Goal: Obtain resource: Obtain resource

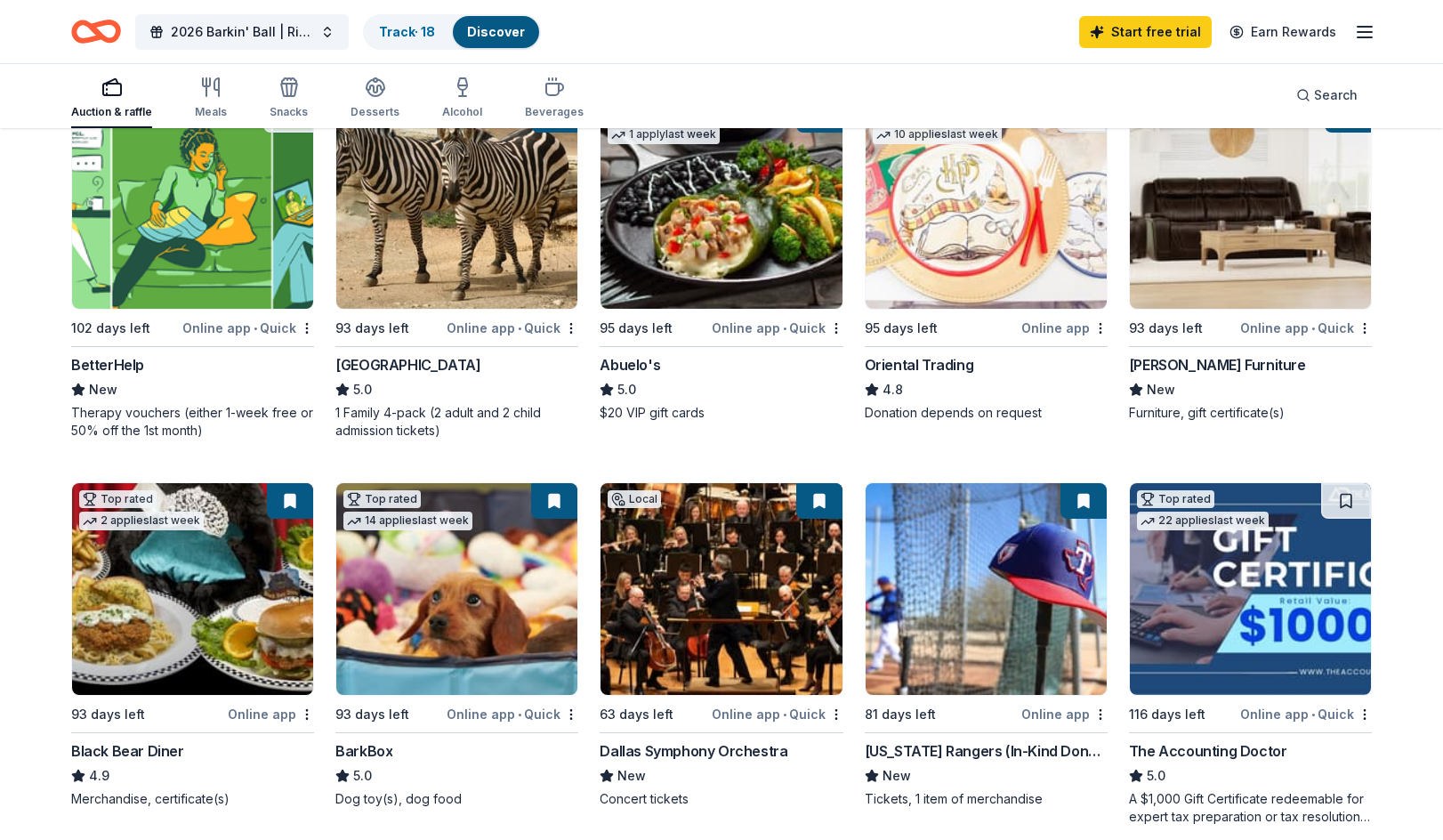
scroll to position [622, 0]
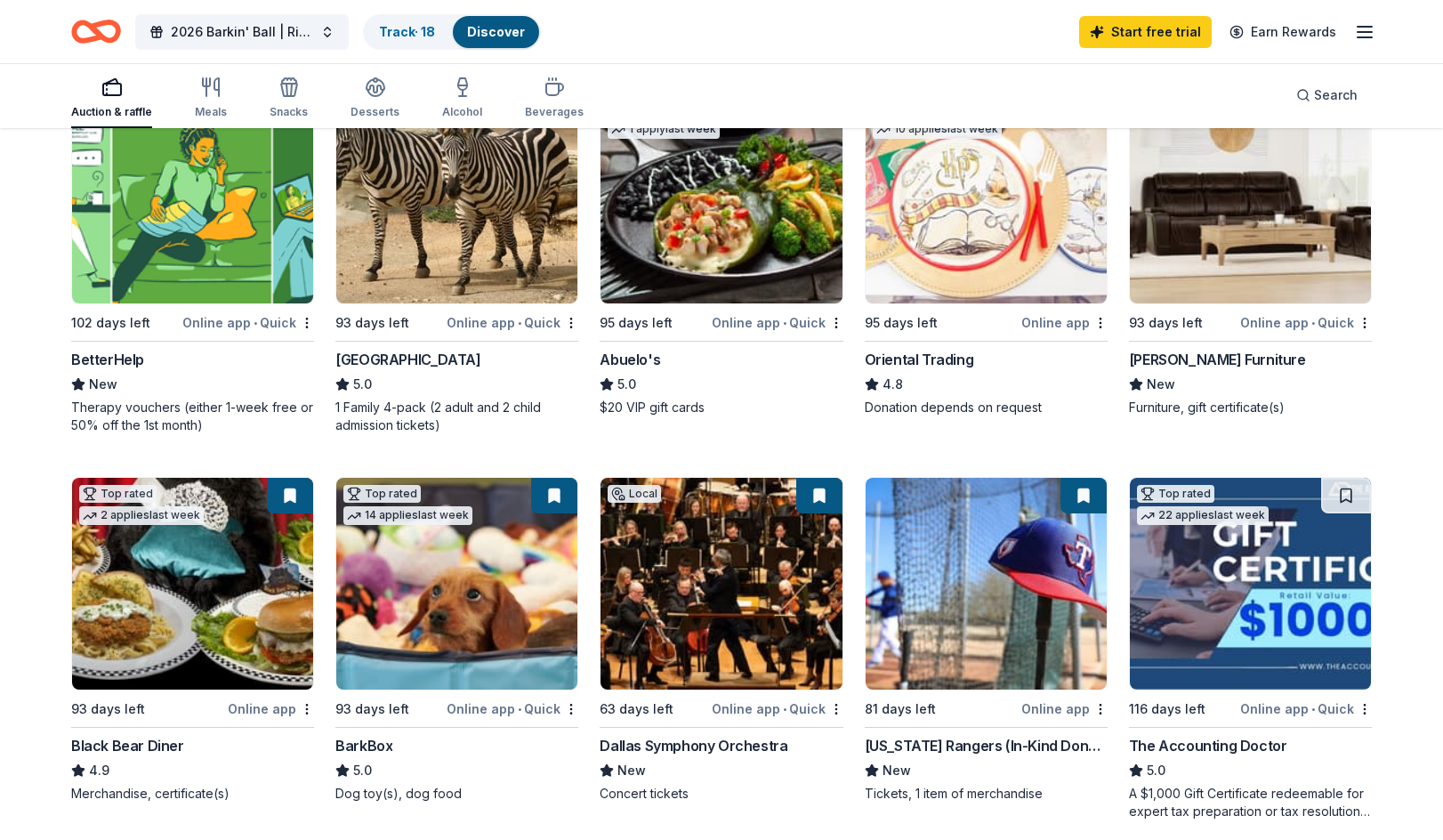
click at [1216, 263] on img at bounding box center [1250, 197] width 241 height 212
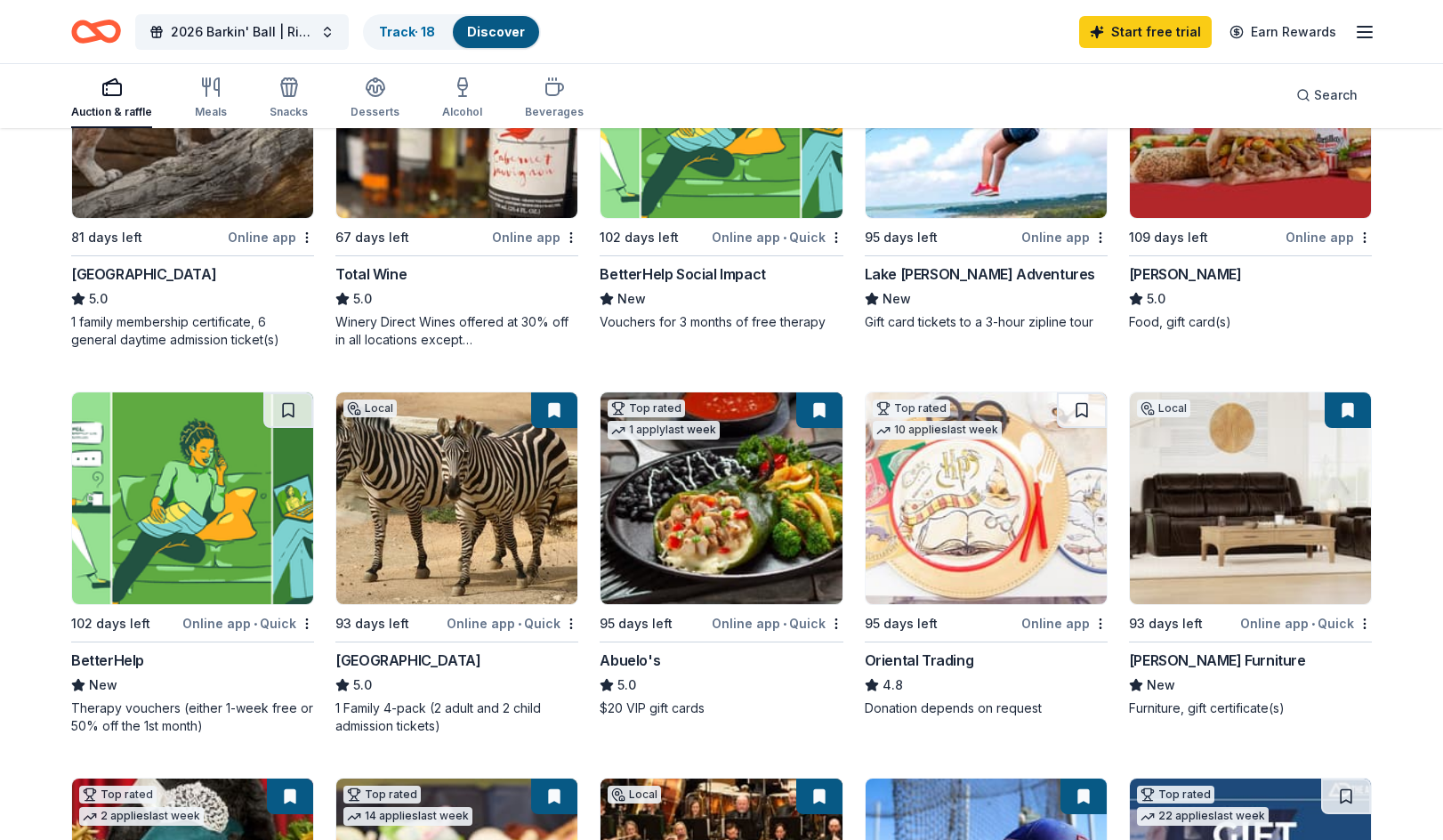
scroll to position [0, 0]
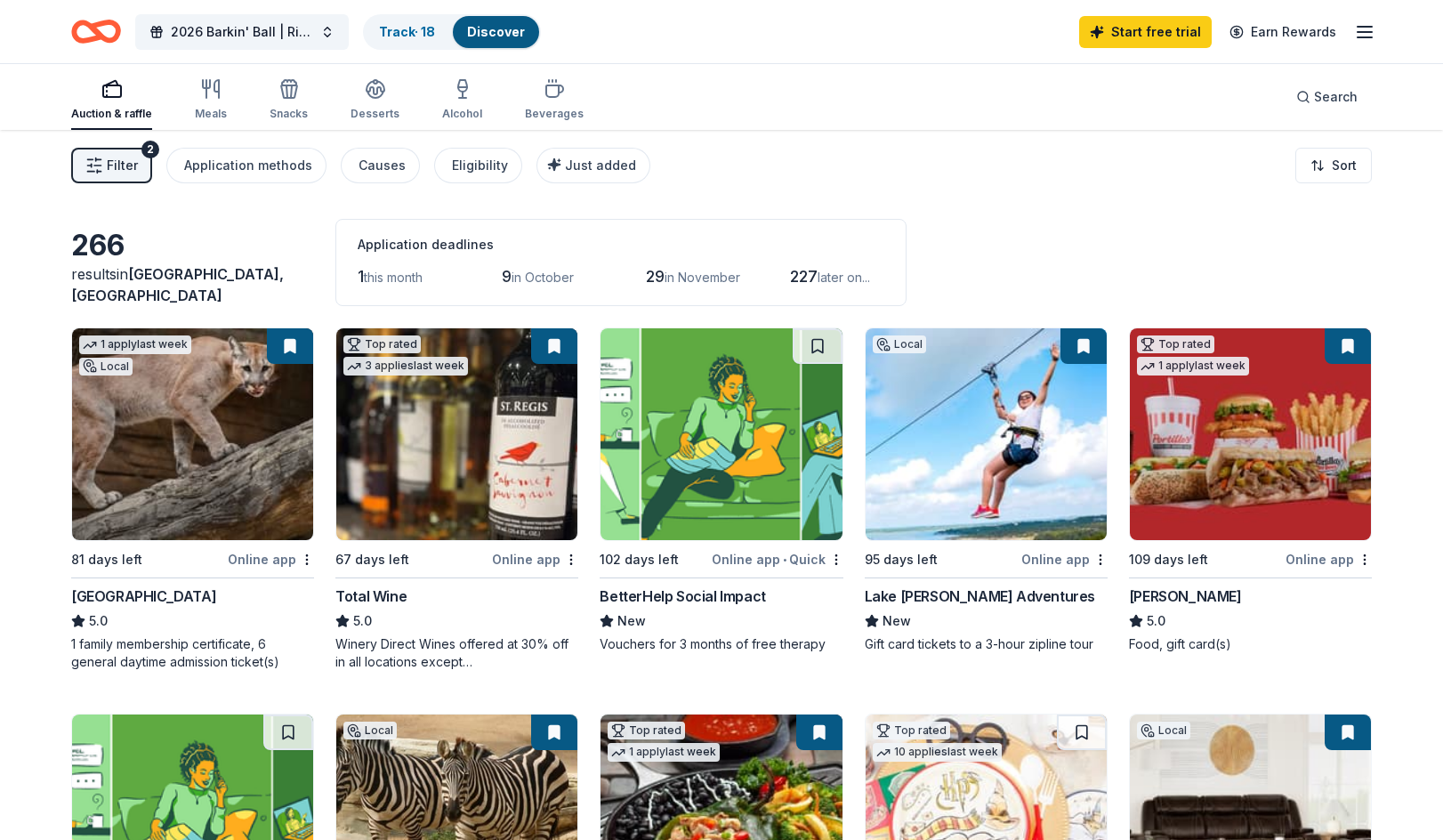
click at [411, 247] on div "Application deadlines" at bounding box center [621, 245] width 526 height 22
click at [210, 170] on div "Application methods" at bounding box center [248, 166] width 128 height 22
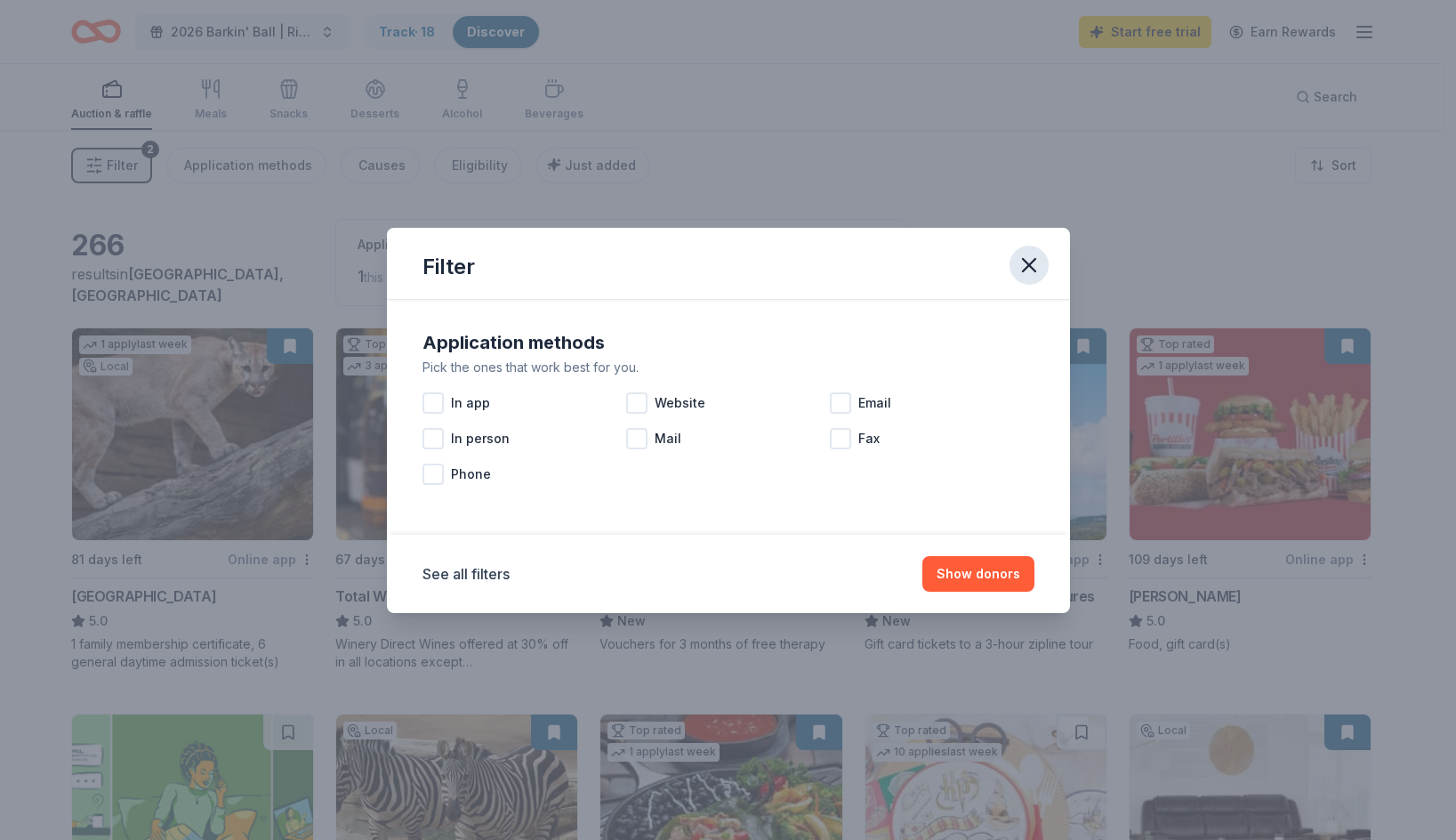
click at [1033, 264] on icon "button" at bounding box center [1029, 265] width 25 height 25
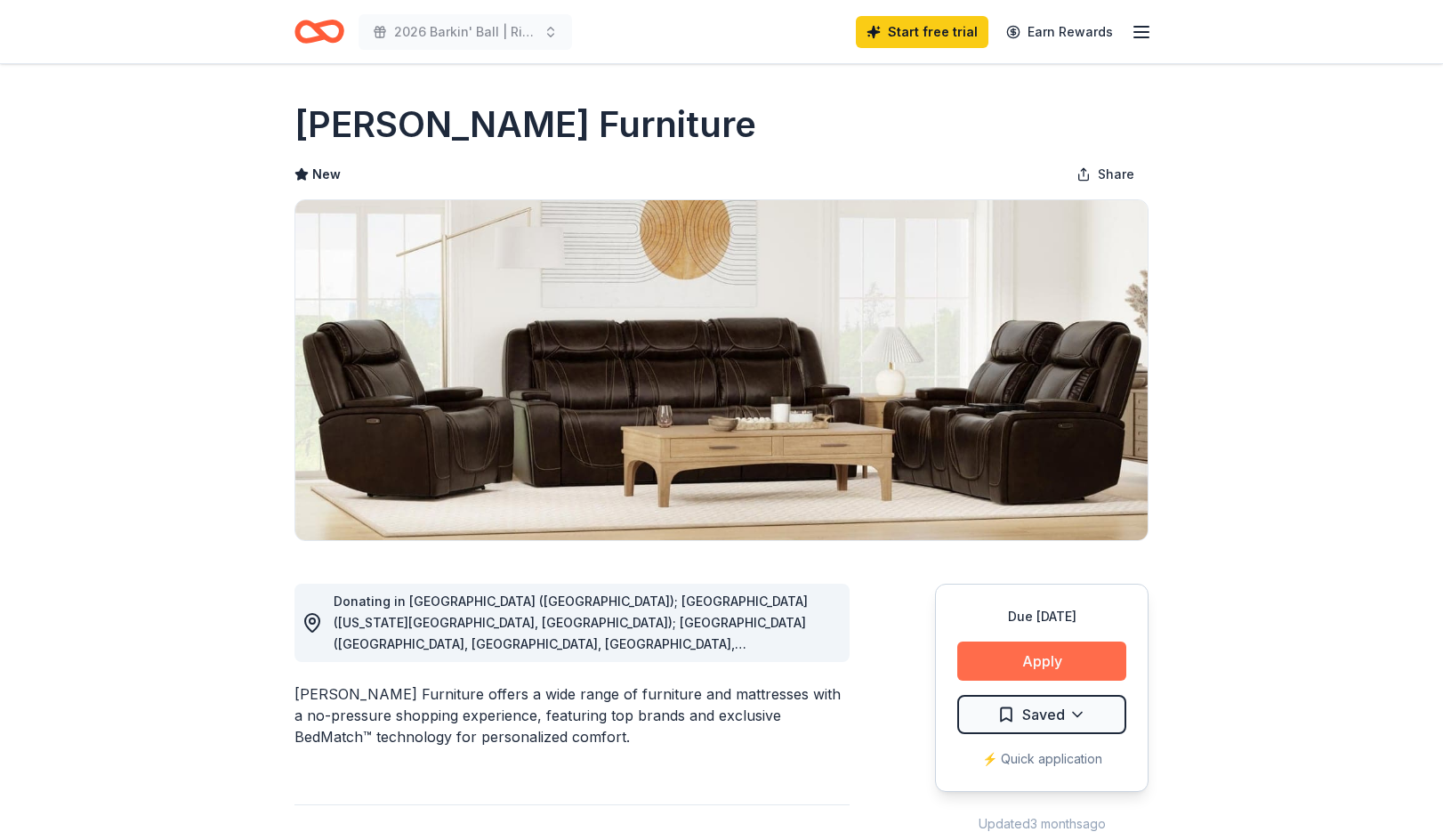
drag, startPoint x: 1065, startPoint y: 643, endPoint x: 1065, endPoint y: 660, distance: 17.0
click at [1065, 660] on button "Apply" at bounding box center [1041, 661] width 169 height 39
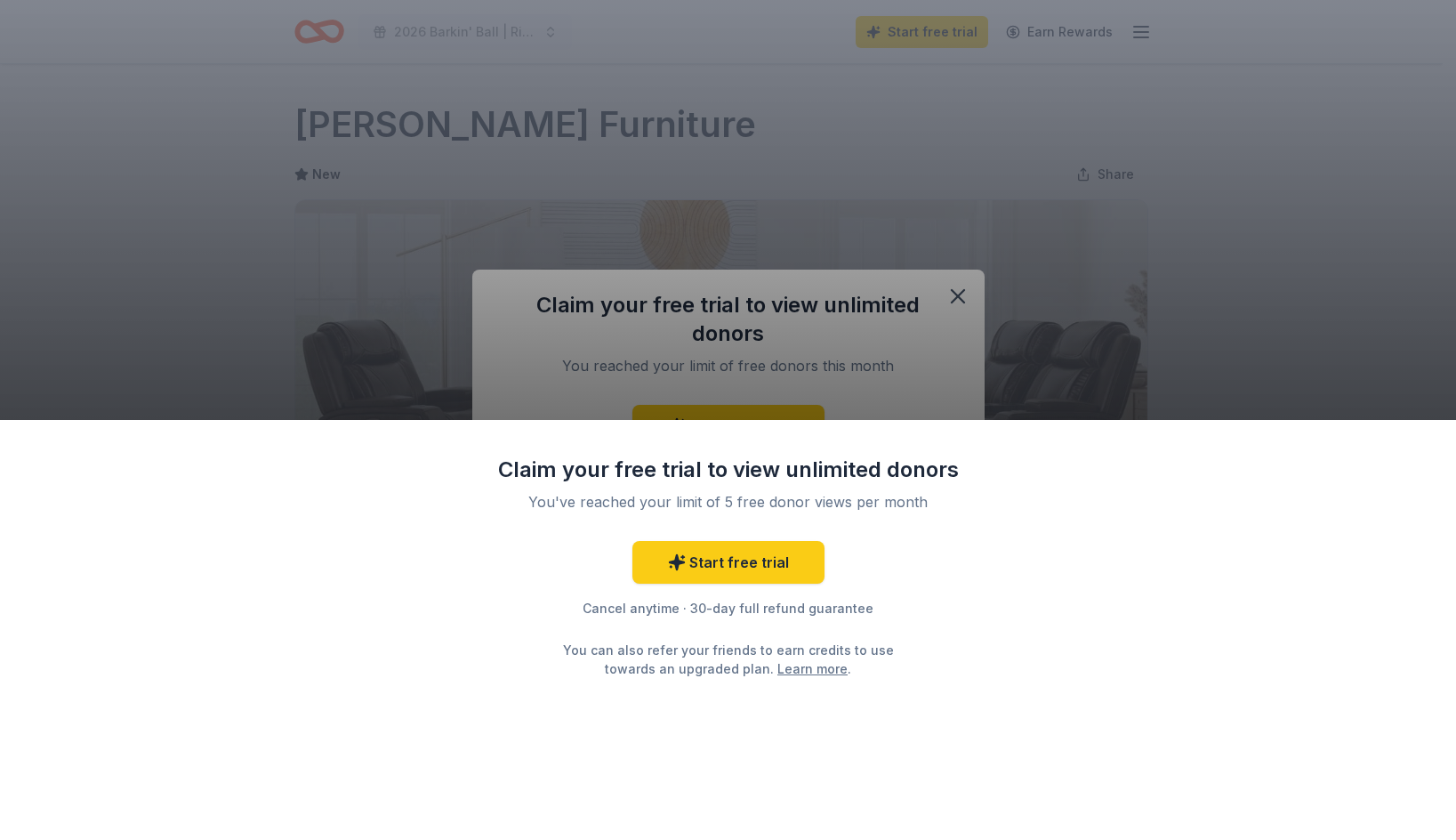
click at [981, 291] on div "Claim your free trial to view unlimited donors You've reached your limit of 5 f…" at bounding box center [728, 420] width 1456 height 840
click at [967, 292] on div "Claim your free trial to view unlimited donors You've reached your limit of 5 f…" at bounding box center [728, 420] width 1456 height 840
